Goal: Task Accomplishment & Management: Complete application form

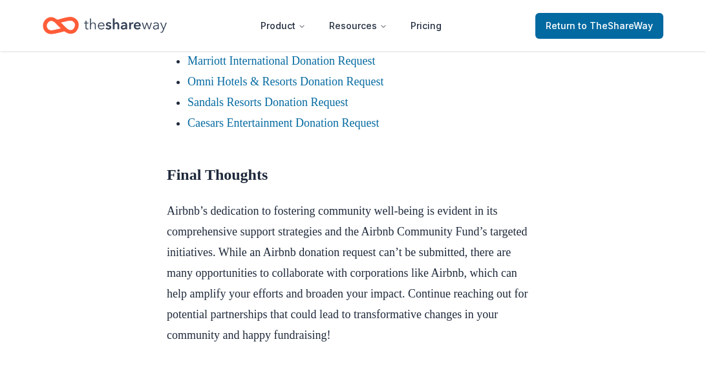
scroll to position [1250, 0]
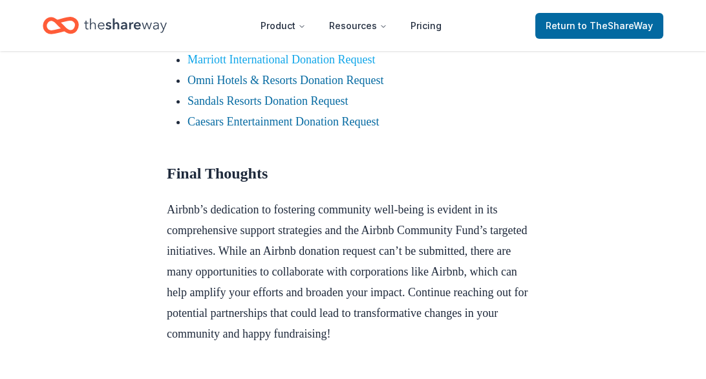
click at [294, 66] on link "Marriott International Donation Request" at bounding box center [282, 59] width 188 height 13
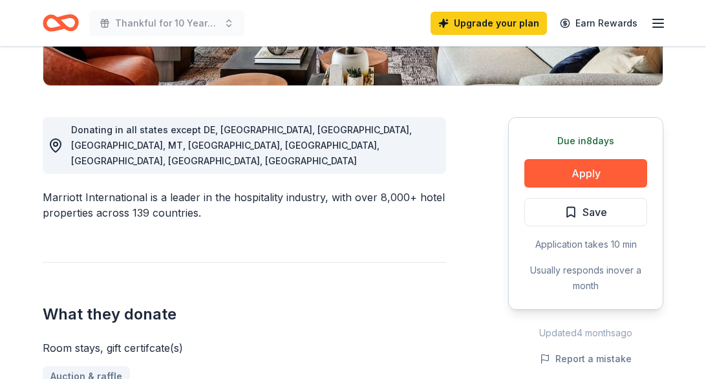
scroll to position [308, 0]
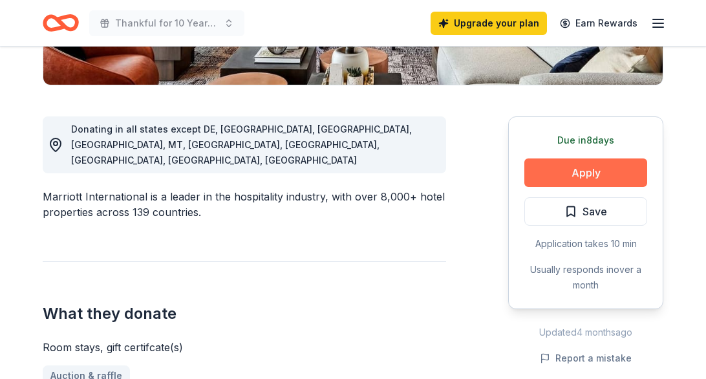
click at [539, 173] on button "Apply" at bounding box center [586, 172] width 123 height 28
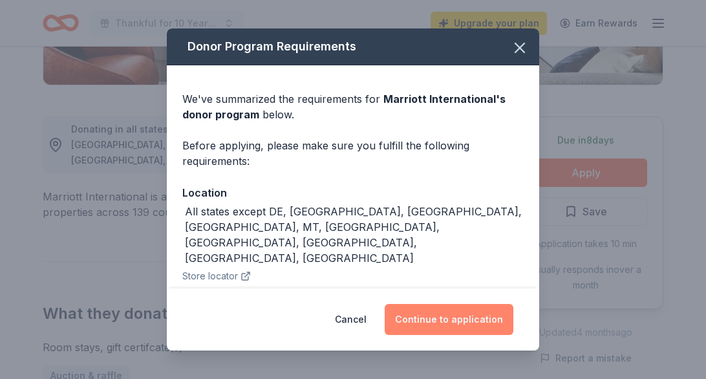
click at [442, 316] on button "Continue to application" at bounding box center [449, 319] width 129 height 31
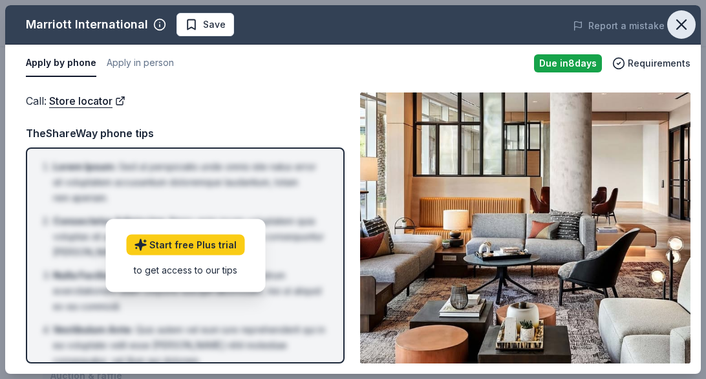
click at [678, 23] on icon "button" at bounding box center [682, 25] width 18 height 18
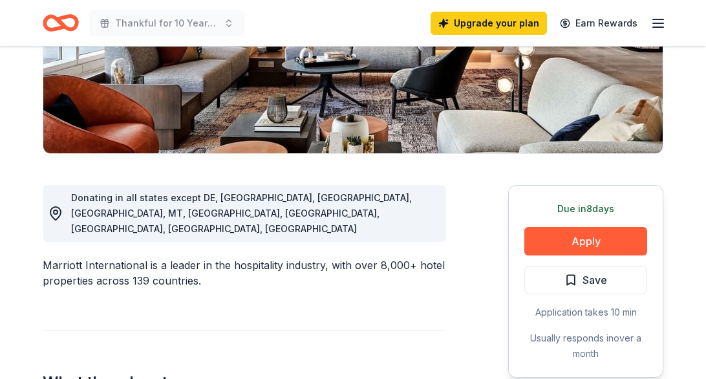
scroll to position [215, 0]
